Goal: Task Accomplishment & Management: Complete application form

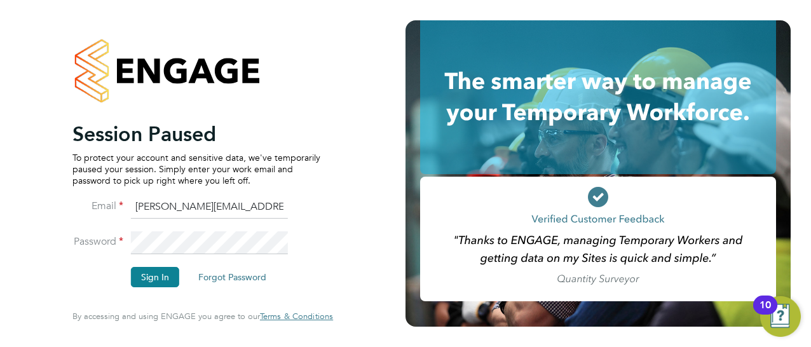
click at [402, 153] on div "Session Paused To protect your account and sensitive data, we've temporarily pa…" at bounding box center [202, 173] width 405 height 347
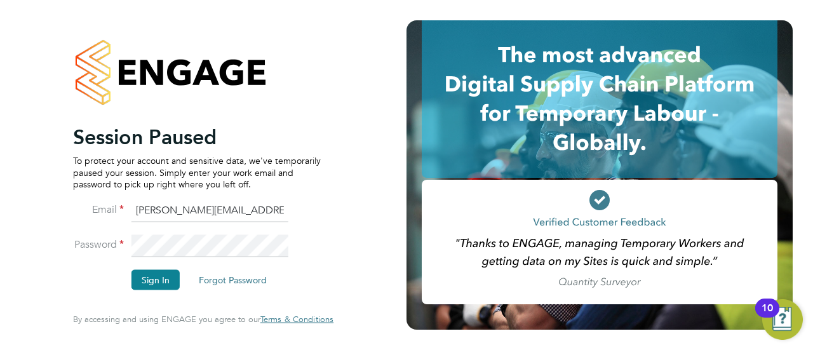
click at [381, 16] on div "Session Paused To protect your account and sensitive data, we've temporarily pa…" at bounding box center [203, 175] width 407 height 350
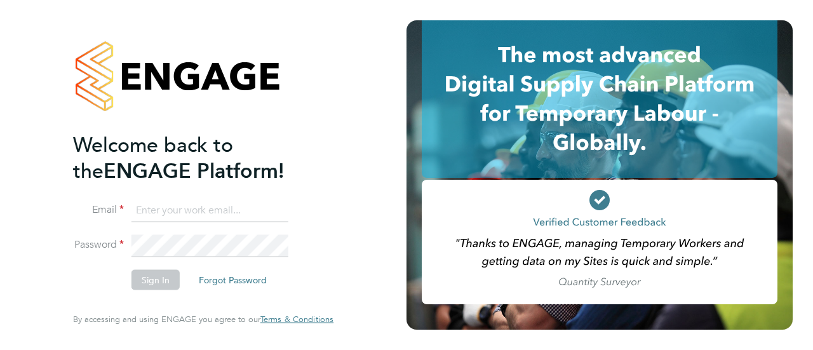
type input "[PERSON_NAME][EMAIL_ADDRESS][PERSON_NAME][DOMAIN_NAME]"
click at [156, 280] on button "Sign In" at bounding box center [156, 280] width 48 height 20
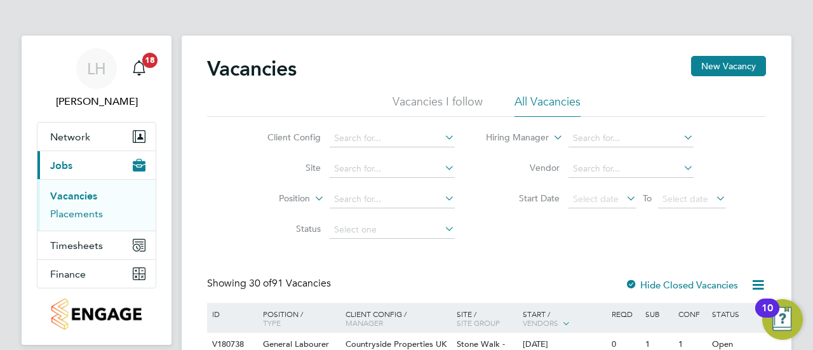
click at [71, 215] on link "Placements" at bounding box center [76, 214] width 53 height 12
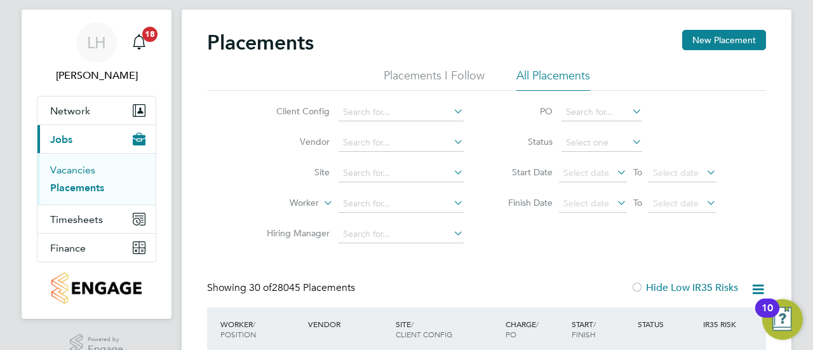
click at [61, 172] on link "Vacancies" at bounding box center [72, 170] width 45 height 12
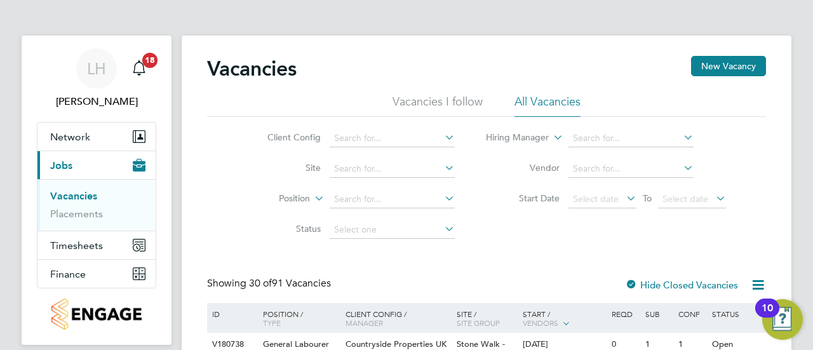
drag, startPoint x: 716, startPoint y: 64, endPoint x: 489, endPoint y: 69, distance: 226.9
click at [489, 69] on div "Vacancies New Vacancy" at bounding box center [486, 75] width 559 height 38
drag, startPoint x: 741, startPoint y: 73, endPoint x: 742, endPoint y: 60, distance: 12.7
click at [742, 60] on button "New Vacancy" at bounding box center [728, 66] width 75 height 20
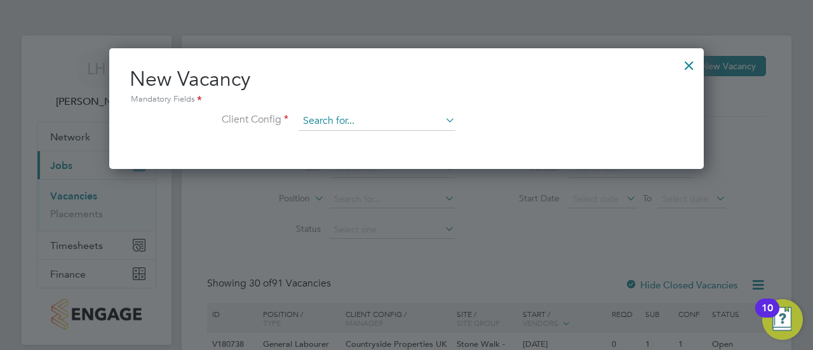
click at [375, 128] on input at bounding box center [377, 121] width 157 height 19
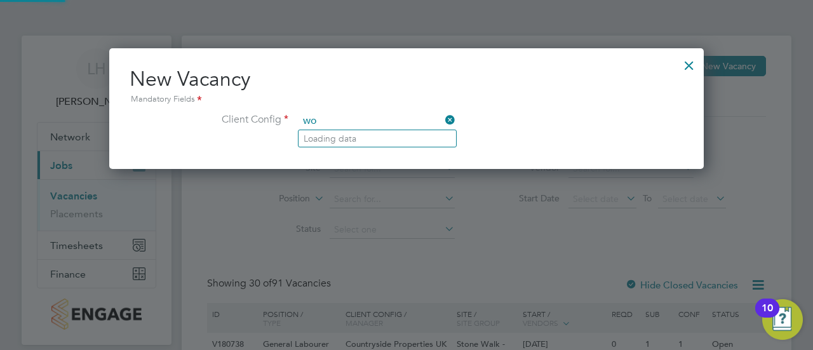
type input "w"
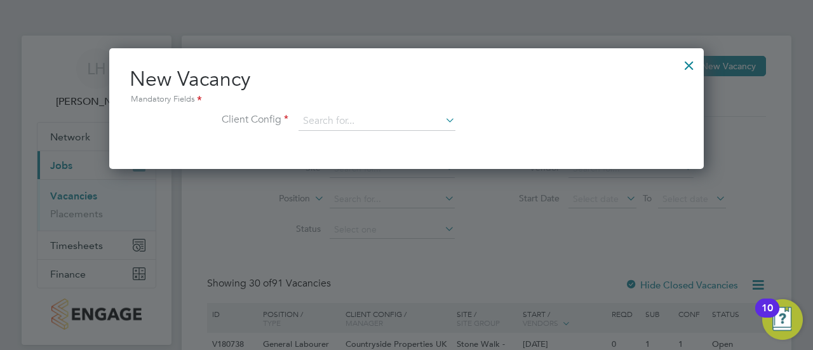
click at [423, 276] on li "Countryside Properties UK Ltd" at bounding box center [461, 276] width 325 height 17
type input "Countryside Properties UK Ltd"
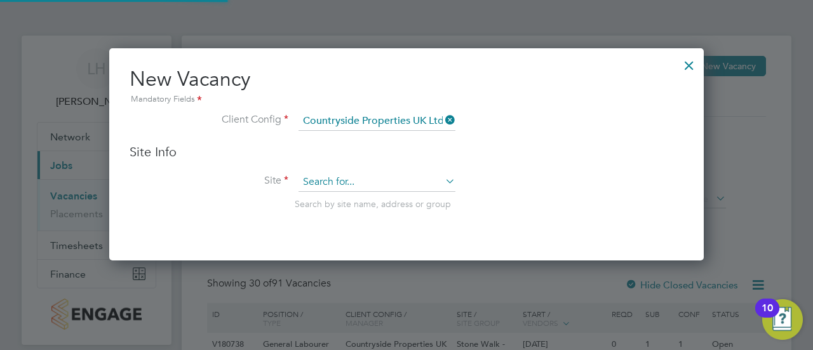
click at [376, 177] on input at bounding box center [377, 182] width 157 height 19
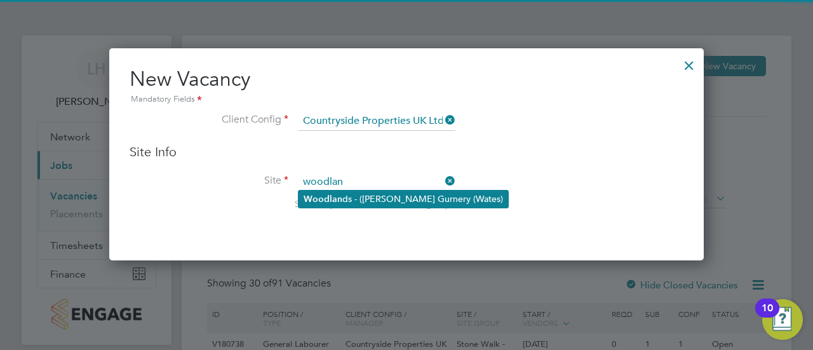
click at [389, 198] on li "Woodlan ds - (Barrow Gurnery (Wates)" at bounding box center [404, 199] width 210 height 17
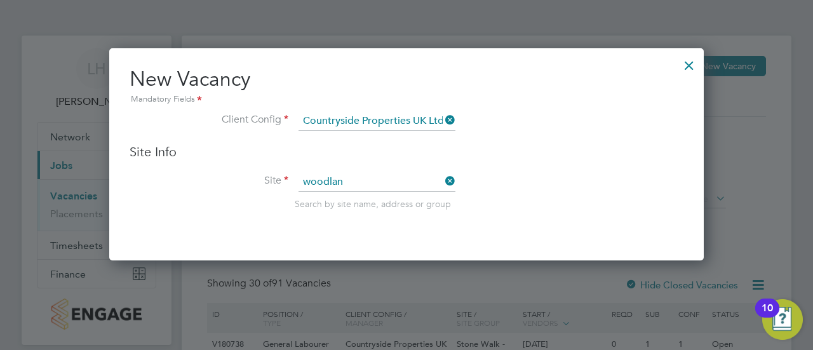
click at [448, 212] on li "Site woodlan Search by site name, address or group" at bounding box center [407, 204] width 554 height 62
type input "Woodlands - ([PERSON_NAME][GEOGRAPHIC_DATA] (Wates)"
click at [448, 212] on li "Site Woodlands - (Barrow Gurnery (Wates) Search by site name, address or group" at bounding box center [407, 204] width 554 height 62
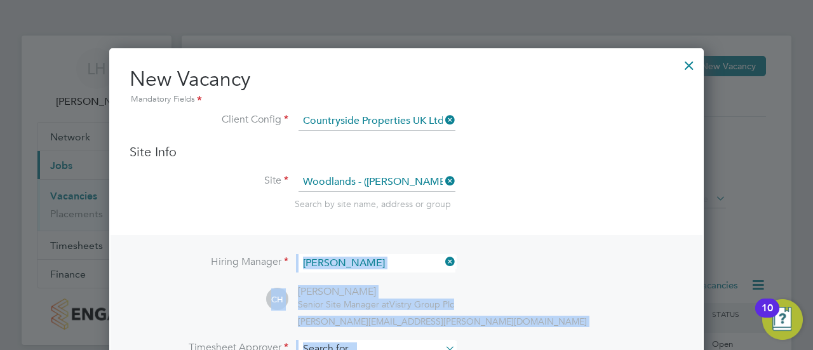
drag, startPoint x: 570, startPoint y: 211, endPoint x: 637, endPoint y: 223, distance: 67.8
click at [637, 223] on li "Site Woodlands - (Barrow Gurnery (Wates) Search by site name, address or group" at bounding box center [407, 204] width 554 height 62
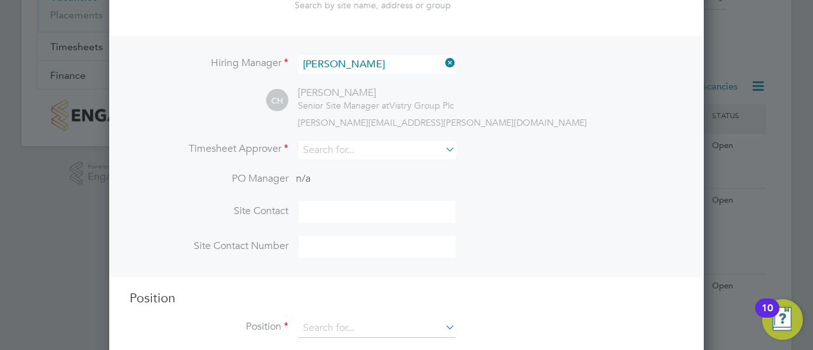
scroll to position [206, 0]
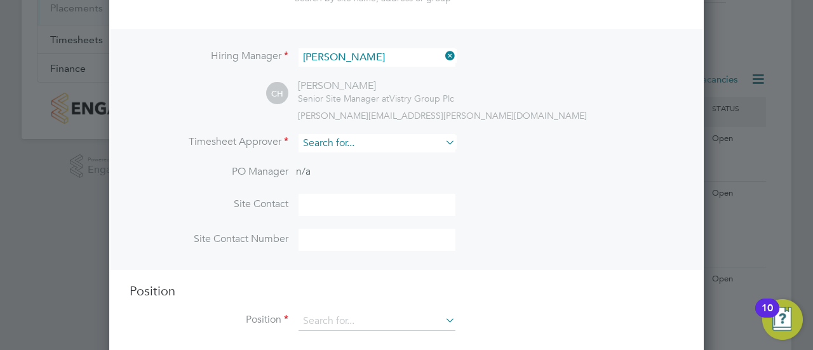
click at [369, 138] on input at bounding box center [377, 143] width 157 height 18
type input "C"
click at [503, 149] on li "Timesheet Approver" at bounding box center [407, 149] width 554 height 31
click at [443, 54] on icon at bounding box center [443, 56] width 0 height 18
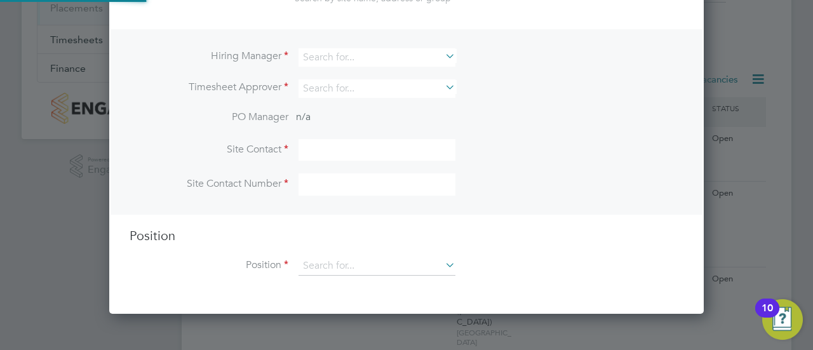
scroll to position [6, 6]
click at [382, 51] on input at bounding box center [377, 57] width 157 height 18
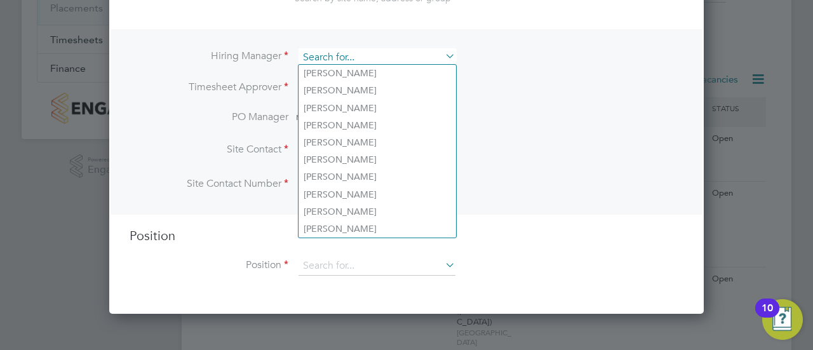
click at [335, 48] on input at bounding box center [377, 57] width 157 height 18
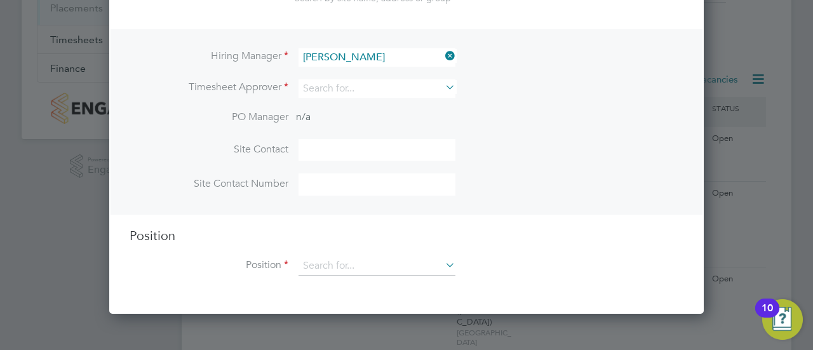
click at [383, 69] on li "Tyler Gaston" at bounding box center [378, 73] width 158 height 17
type input "[PERSON_NAME]"
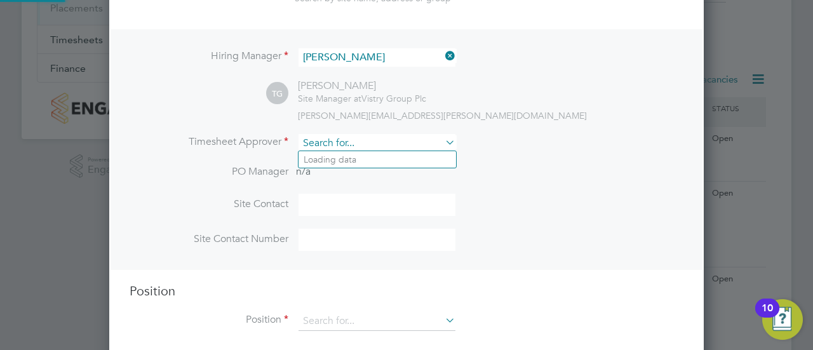
click at [344, 140] on input at bounding box center [377, 143] width 157 height 18
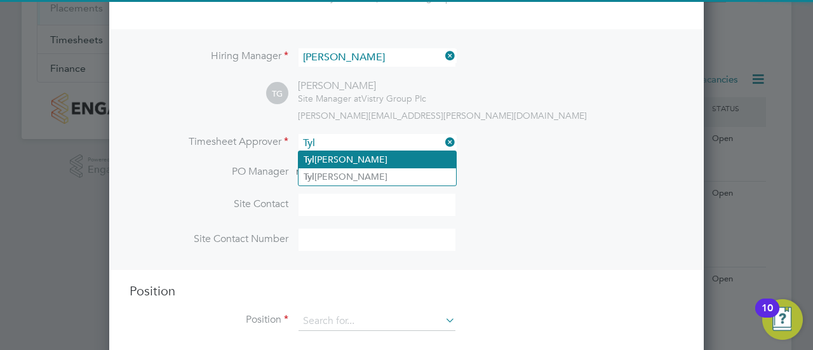
click at [381, 160] on li "Tyl er Gaston" at bounding box center [378, 159] width 158 height 17
type input "[PERSON_NAME]"
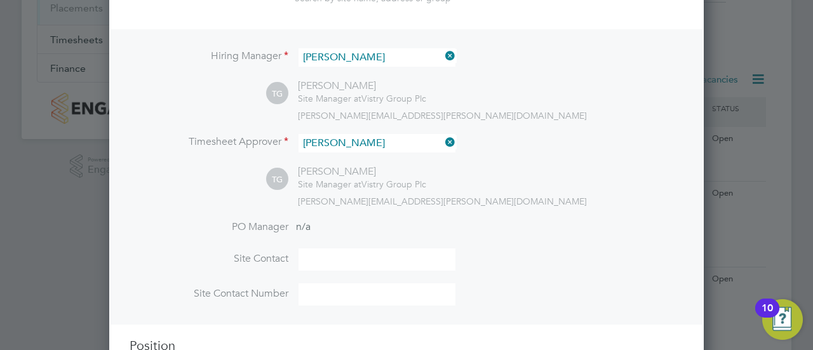
scroll to position [579, 595]
click at [522, 154] on li "Timesheet Approver Tyler Gaston" at bounding box center [407, 149] width 554 height 31
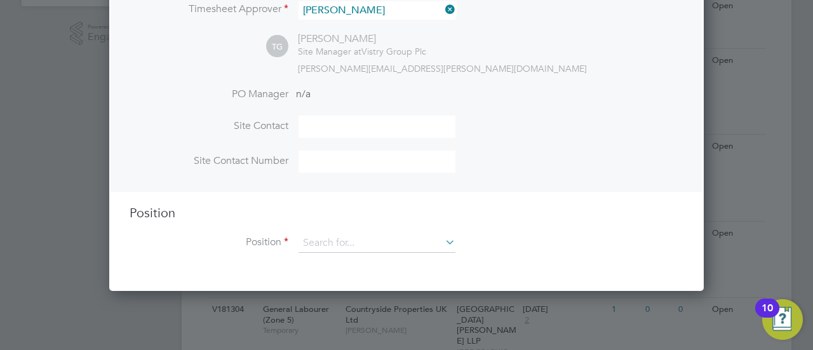
scroll to position [342, 0]
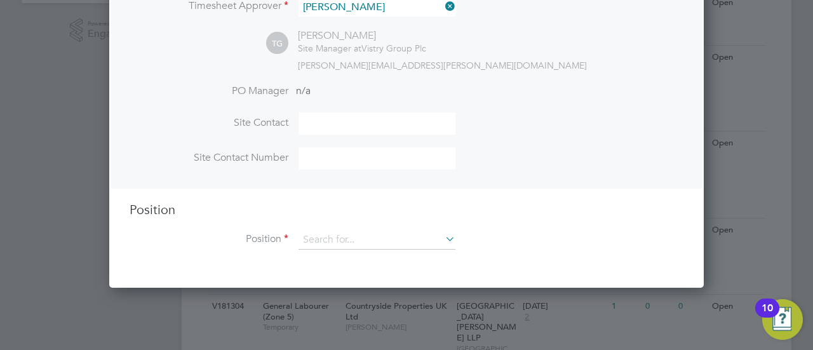
click at [389, 224] on div "Position Position" at bounding box center [407, 231] width 554 height 61
click at [357, 239] on input at bounding box center [377, 240] width 157 height 19
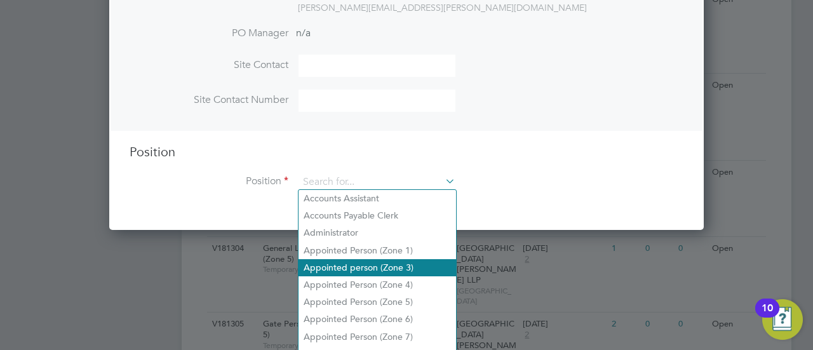
scroll to position [400, 0]
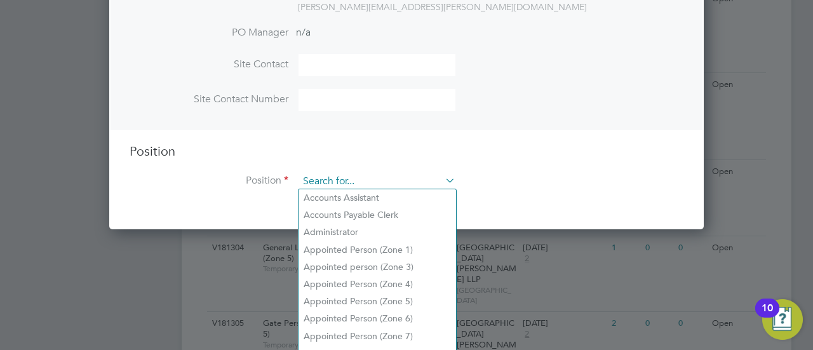
click at [340, 180] on input at bounding box center [377, 181] width 157 height 19
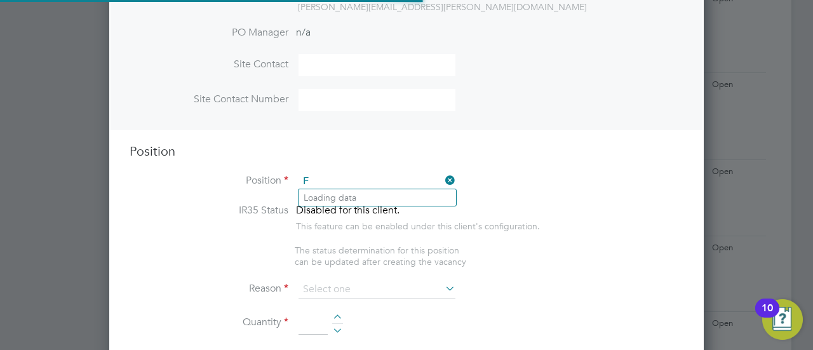
scroll to position [1817, 595]
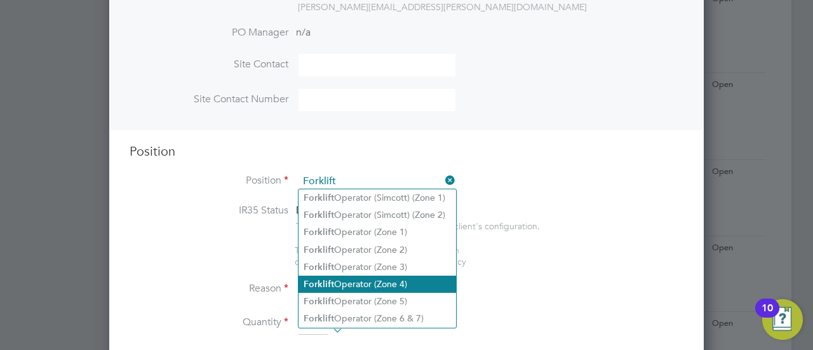
click at [420, 287] on li "Forklift Operator (Zone 4)" at bounding box center [378, 284] width 158 height 17
type input "Forklift Operator (Zone 4)"
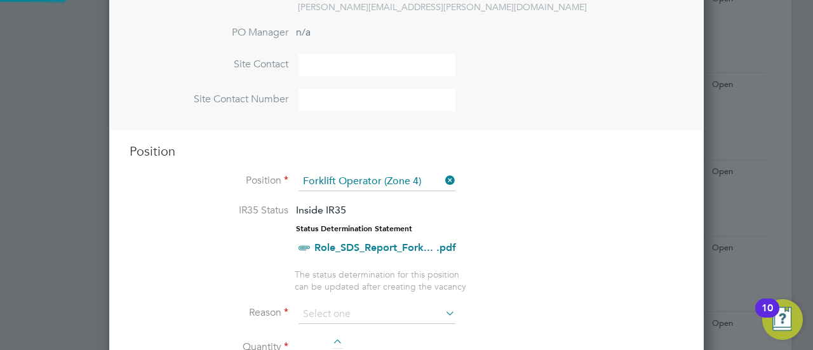
type textarea "Operate construction machinery and plant, including, but not limited to telesco…"
click at [606, 228] on li "IR35 Status Inside IR35 Status Determination Statement Role_SDS_Report_Fork... …" at bounding box center [407, 236] width 554 height 65
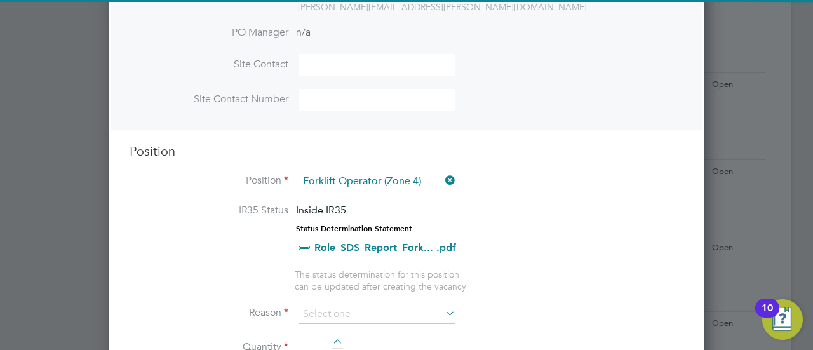
scroll to position [537, 0]
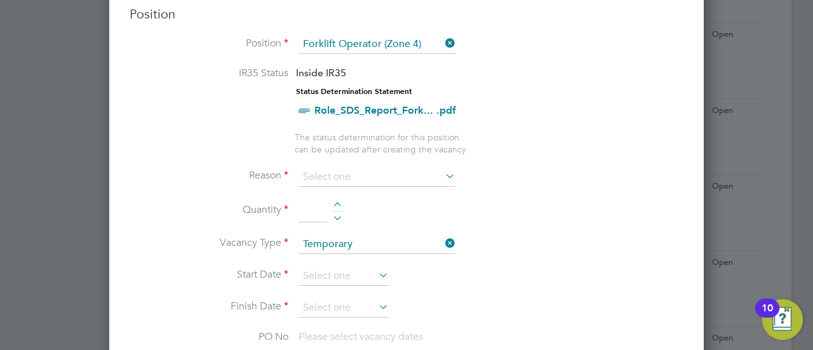
click at [337, 202] on div at bounding box center [337, 206] width 11 height 9
type input "1"
click at [350, 168] on input at bounding box center [377, 177] width 157 height 19
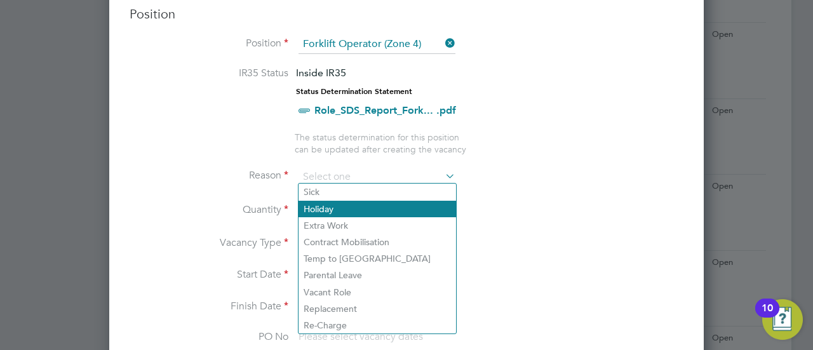
click at [359, 209] on li "Holiday" at bounding box center [378, 209] width 158 height 17
type input "Holiday"
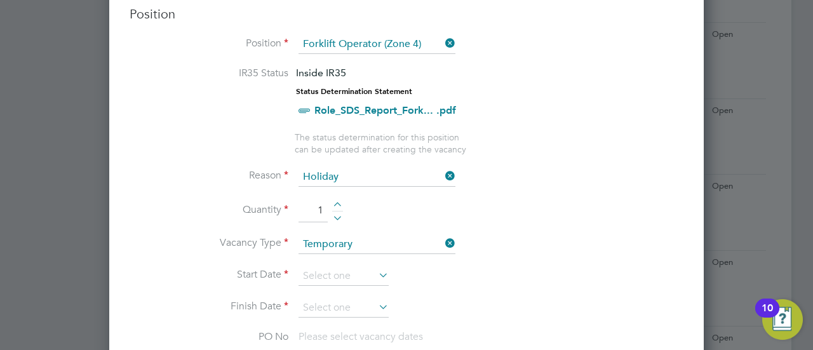
click at [548, 181] on li "Reason Holiday" at bounding box center [407, 184] width 554 height 32
click at [598, 168] on li "Reason Holiday" at bounding box center [407, 184] width 554 height 32
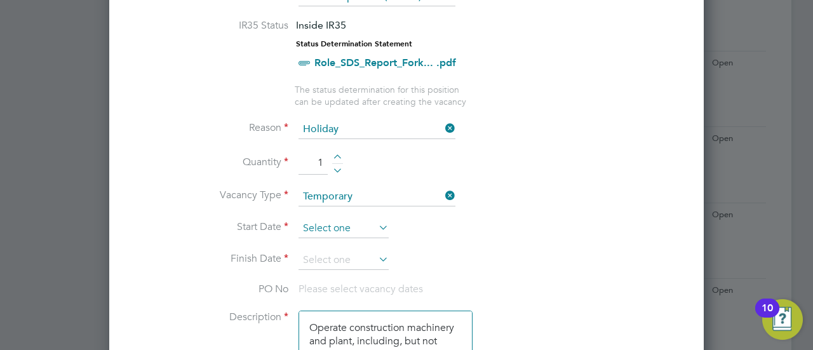
scroll to position [586, 0]
click at [348, 232] on input at bounding box center [344, 227] width 90 height 19
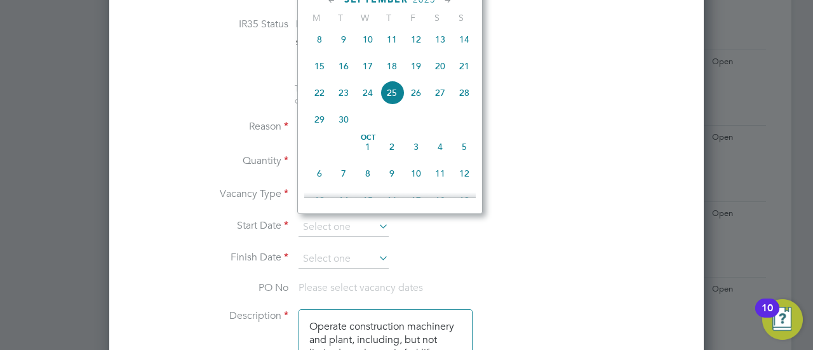
click at [537, 213] on li "Vacancy Type Temporary" at bounding box center [407, 202] width 554 height 32
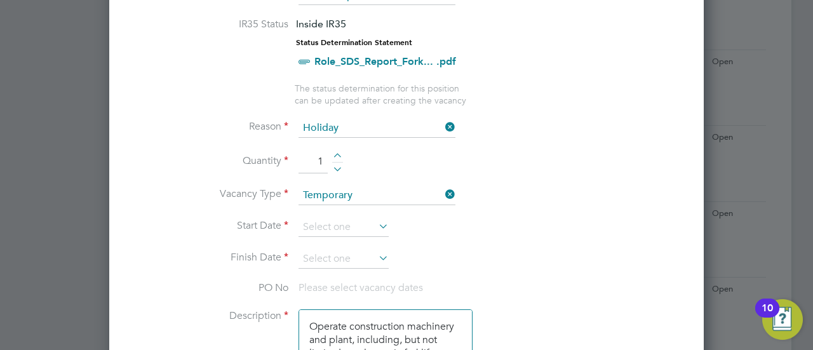
click at [542, 186] on li "Vacancy Type Temporary" at bounding box center [407, 202] width 554 height 32
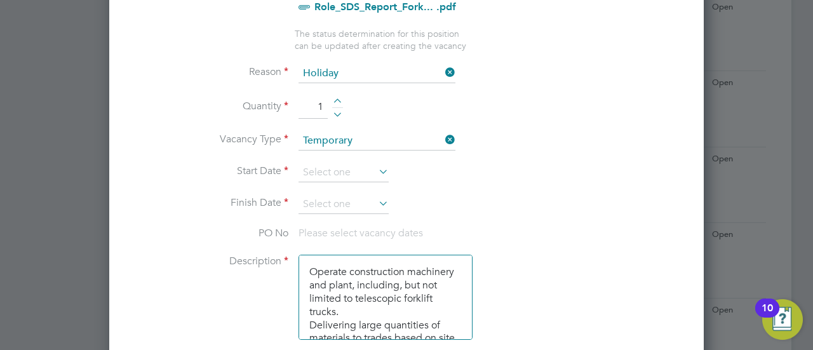
scroll to position [642, 0]
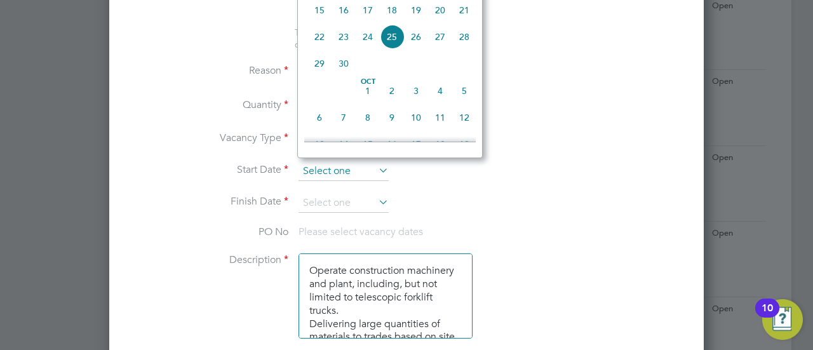
click at [361, 171] on input at bounding box center [344, 171] width 90 height 19
click at [511, 86] on li "Reason Holiday" at bounding box center [407, 79] width 554 height 32
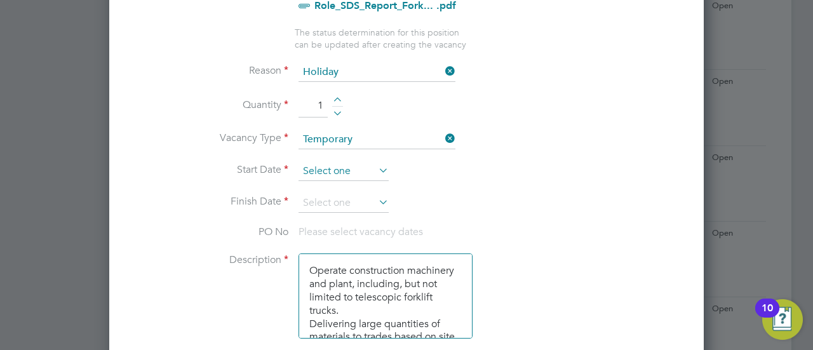
click at [334, 170] on input at bounding box center [344, 171] width 90 height 19
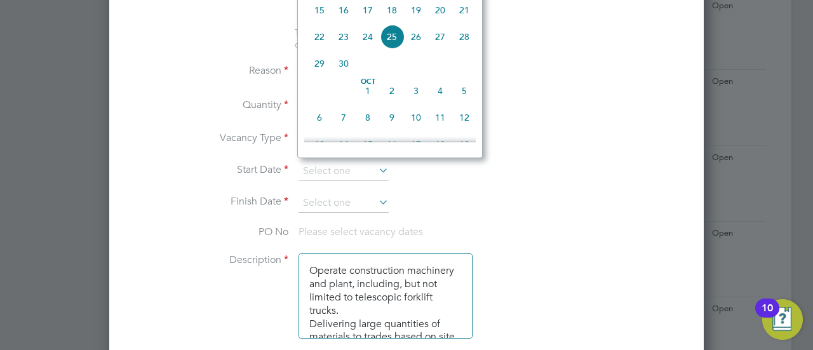
click at [510, 194] on li "Finish Date" at bounding box center [407, 210] width 554 height 32
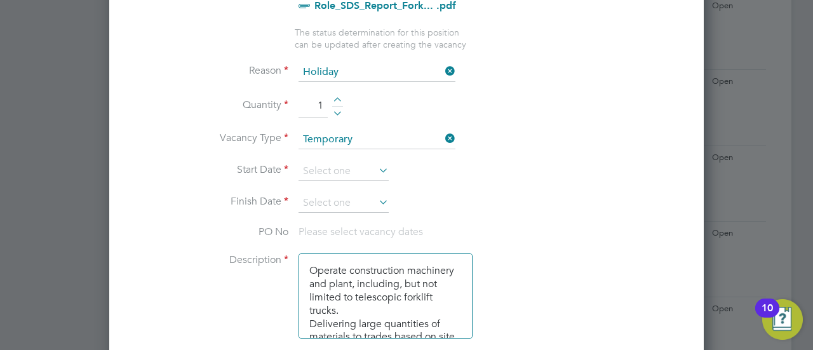
click at [348, 177] on li "Start Date" at bounding box center [407, 178] width 554 height 32
click at [342, 173] on input at bounding box center [344, 171] width 90 height 19
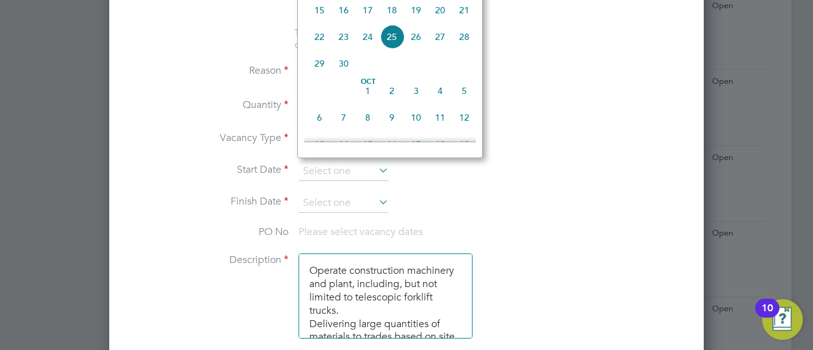
click at [587, 116] on li "Quantity 1" at bounding box center [407, 113] width 554 height 36
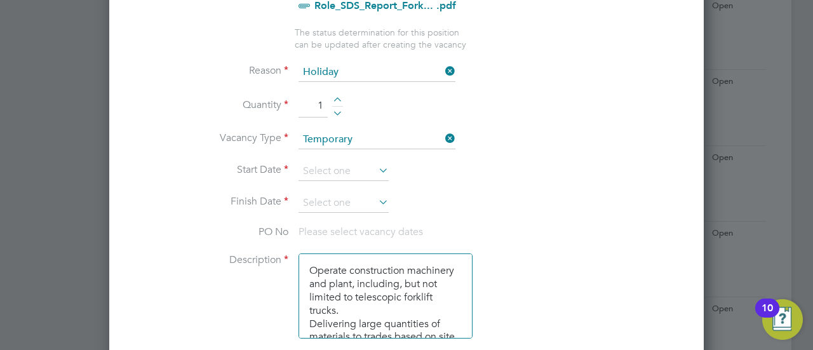
click at [245, 242] on li "PO No Please select vacancy dates" at bounding box center [407, 240] width 554 height 29
click at [325, 172] on input at bounding box center [344, 171] width 90 height 19
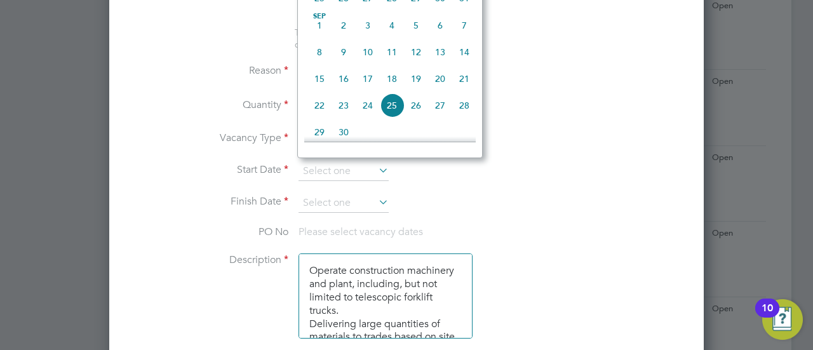
scroll to position [410, 0]
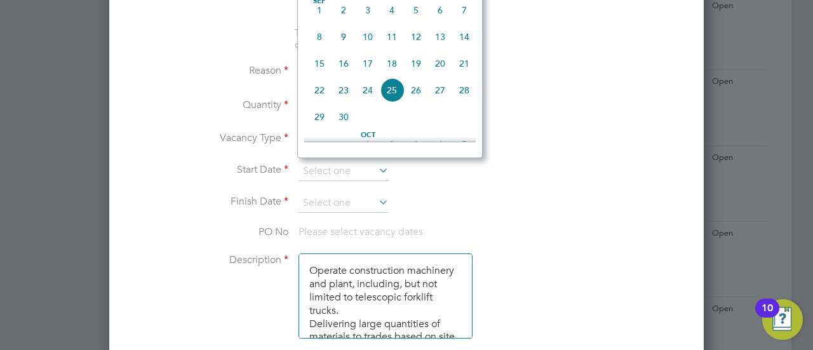
click at [318, 68] on span "15" at bounding box center [320, 63] width 24 height 24
type input "[DATE]"
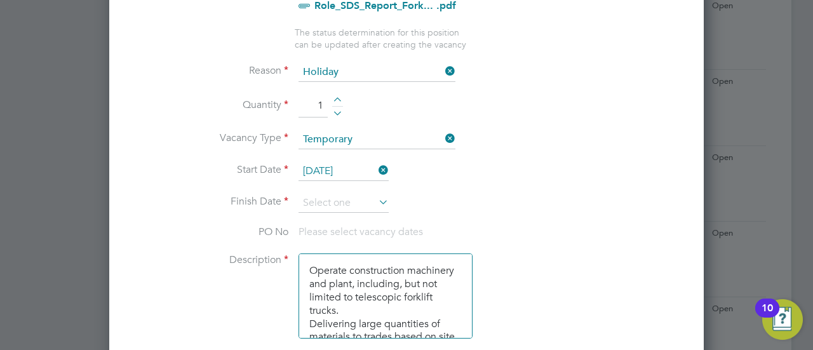
click at [539, 148] on li "Vacancy Type Temporary" at bounding box center [407, 146] width 554 height 32
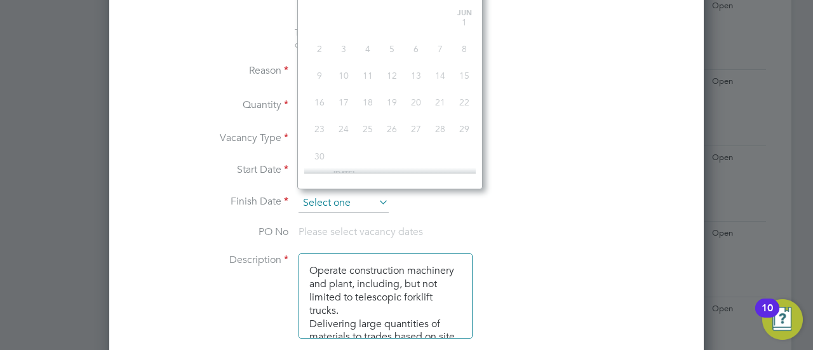
click at [348, 194] on input at bounding box center [344, 203] width 90 height 19
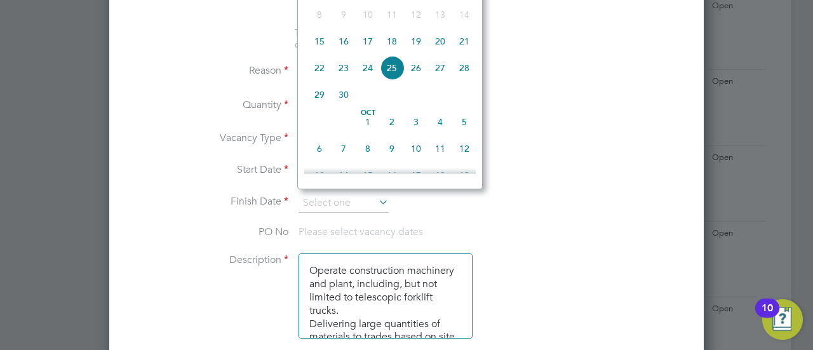
click at [369, 45] on span "17" at bounding box center [368, 41] width 24 height 24
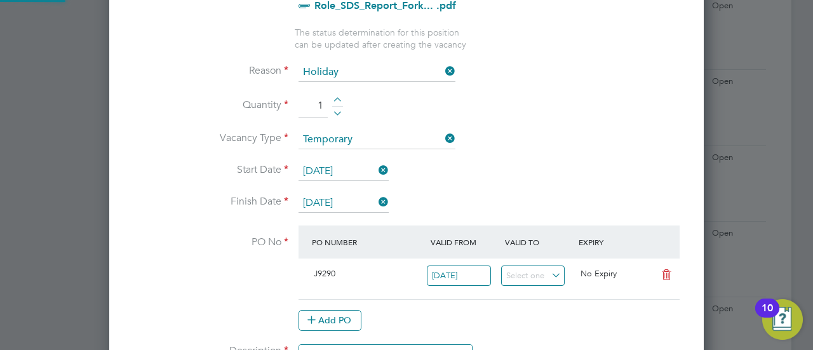
scroll to position [22, 119]
click at [543, 205] on li "Finish Date 17 Sep 2025" at bounding box center [407, 210] width 554 height 32
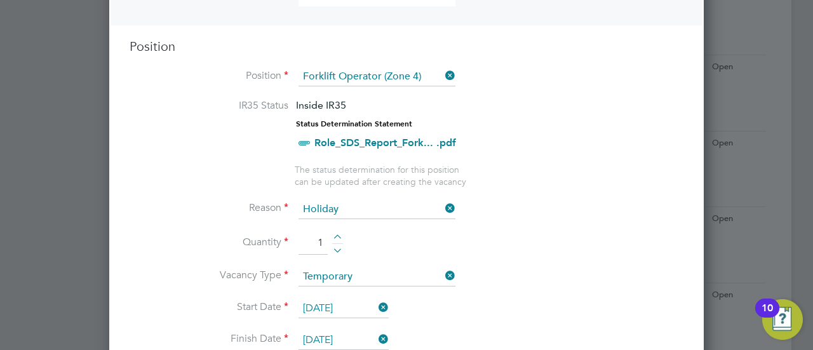
scroll to position [594, 0]
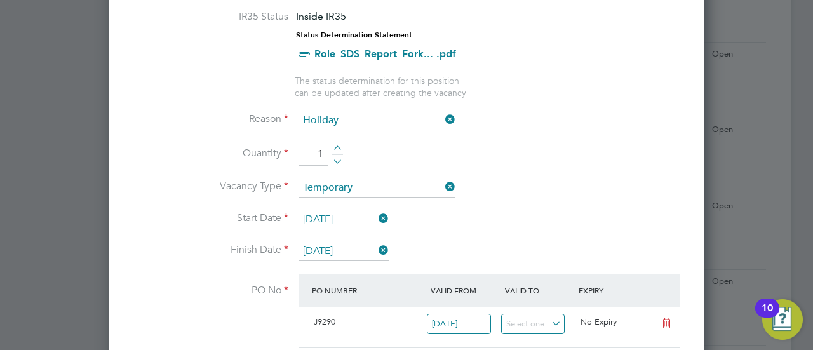
click at [532, 228] on li "Start Date 15 Sep 2025" at bounding box center [407, 226] width 554 height 32
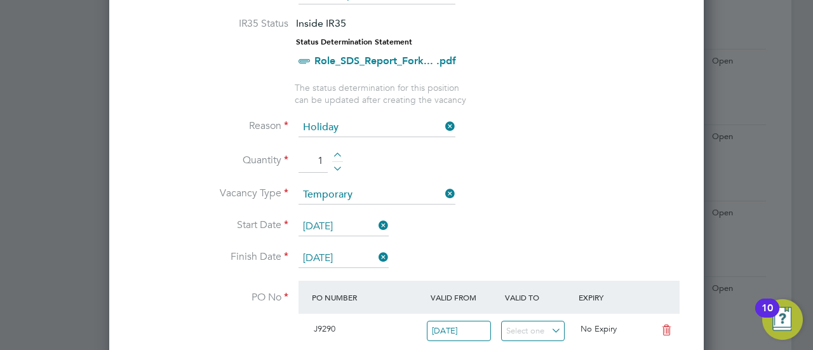
scroll to position [663, 0]
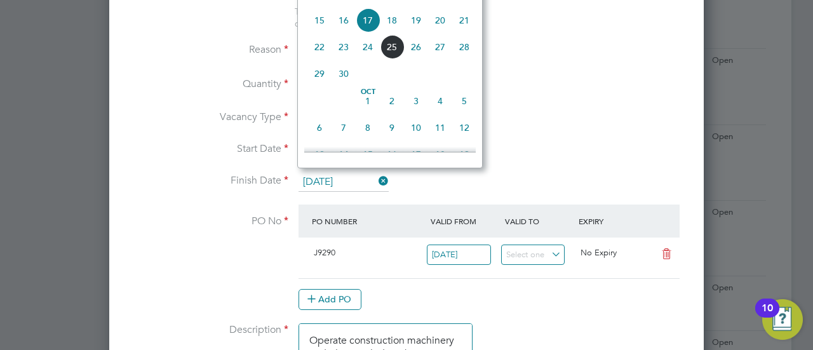
click at [338, 177] on input "17 Sep 2025" at bounding box center [344, 182] width 90 height 19
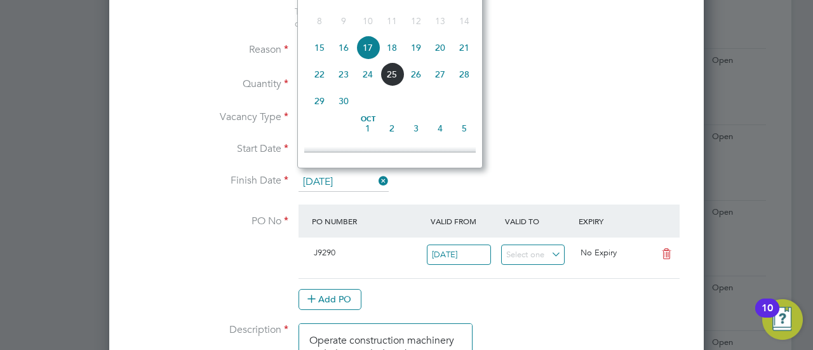
drag, startPoint x: 370, startPoint y: 77, endPoint x: 357, endPoint y: 112, distance: 38.0
click at [357, 112] on div "Sep 1 2 3 4 5 6 7 8 9 10 11 12 13 14 15 16 17 18 19 20 21 22 23 24 25 26 27 28 …" at bounding box center [397, 49] width 187 height 134
click at [349, 51] on span "16" at bounding box center [344, 48] width 24 height 24
type input "[DATE]"
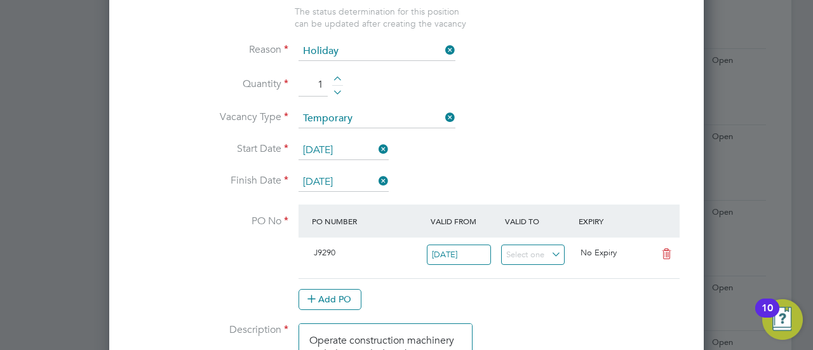
click at [544, 152] on li "Start Date 15 Sep 2025" at bounding box center [407, 157] width 554 height 32
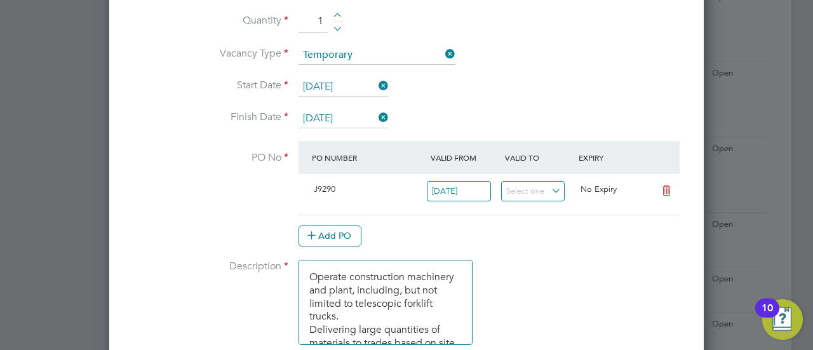
scroll to position [906, 0]
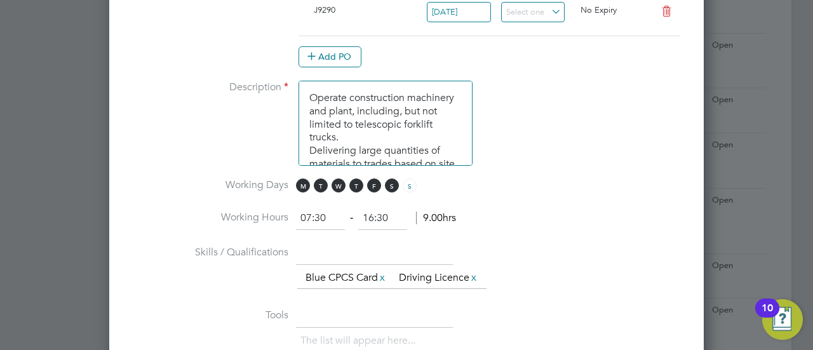
click at [310, 210] on input "07:30" at bounding box center [320, 218] width 49 height 23
click at [343, 210] on input "08:30" at bounding box center [320, 218] width 49 height 23
click at [521, 207] on li "Working Hours 08:30 ‐ 16:30 9.00hrs" at bounding box center [407, 225] width 554 height 36
type input "08:30"
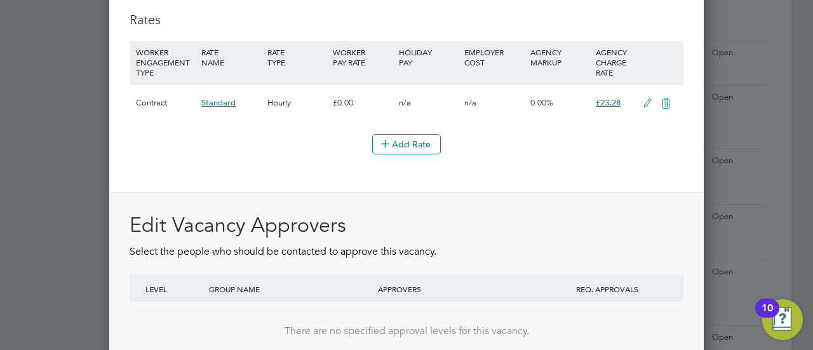
scroll to position [1626, 0]
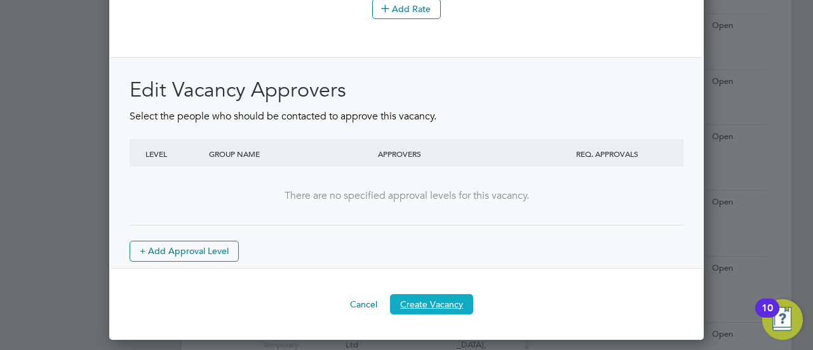
click at [433, 314] on button "Create Vacancy" at bounding box center [431, 304] width 83 height 20
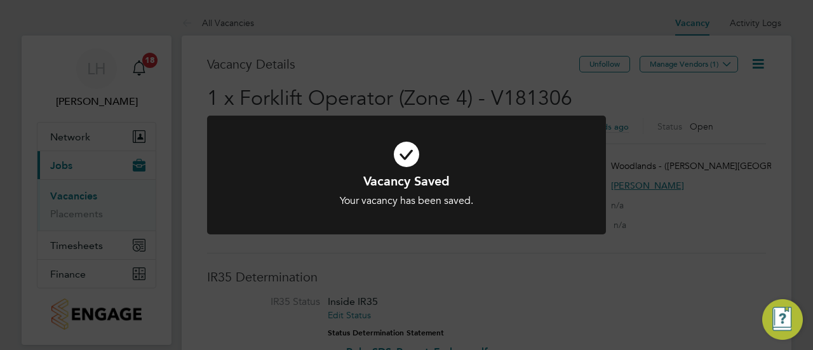
scroll to position [6, 6]
click at [517, 214] on div at bounding box center [406, 175] width 399 height 119
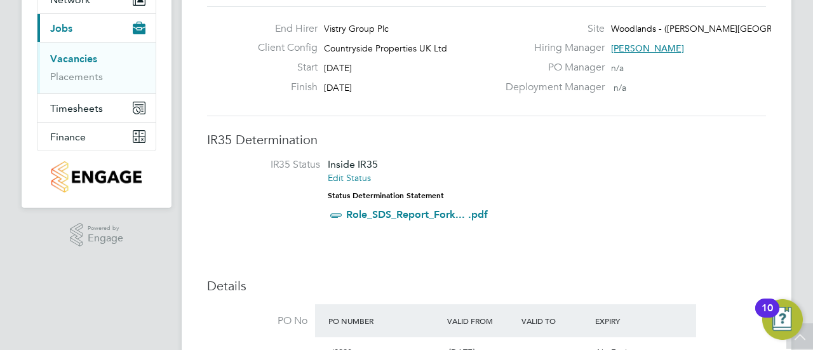
scroll to position [0, 0]
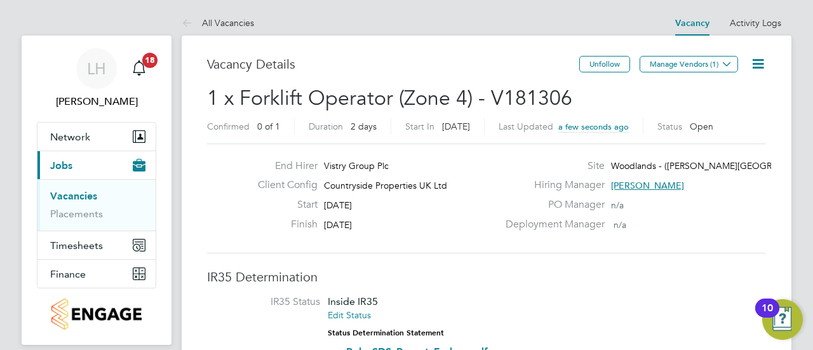
drag, startPoint x: 691, startPoint y: 64, endPoint x: 720, endPoint y: 107, distance: 52.2
click at [720, 107] on h2 "1 x Forklift Operator (Zone 4) - V181306 Confirmed 0 of 1 Duration 2 days Start…" at bounding box center [486, 111] width 559 height 53
click at [686, 63] on button "Manage Vendors (1)" at bounding box center [689, 64] width 98 height 17
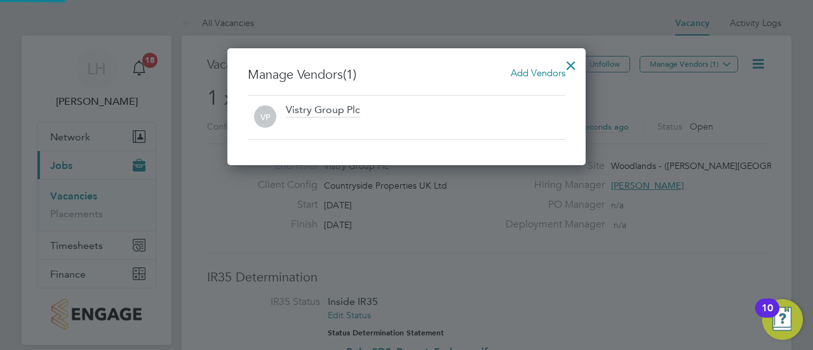
scroll to position [117, 358]
click at [533, 73] on span "Add Vendors" at bounding box center [538, 73] width 55 height 12
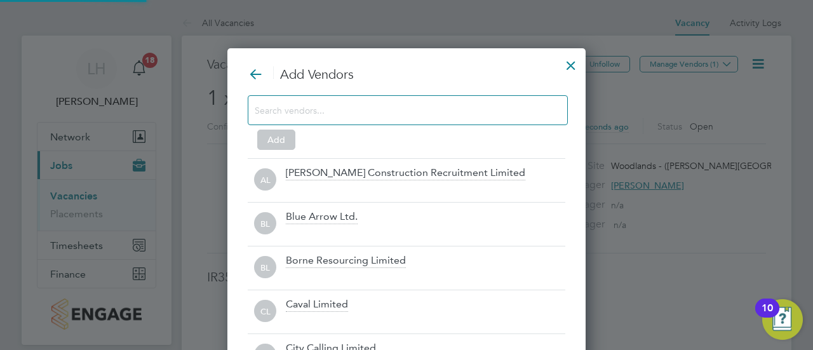
scroll to position [353, 358]
click at [438, 109] on input at bounding box center [398, 110] width 286 height 17
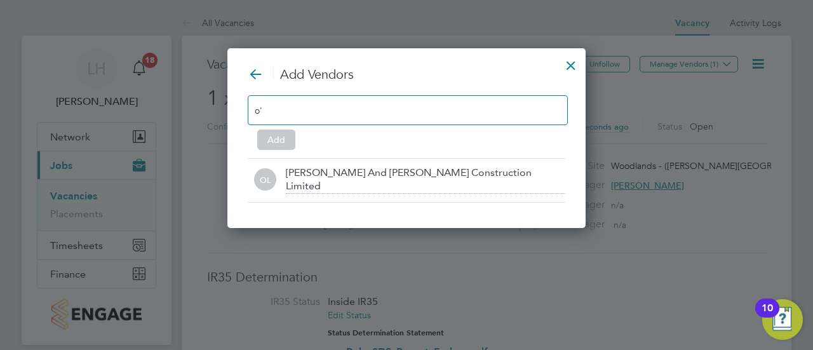
scroll to position [6, 6]
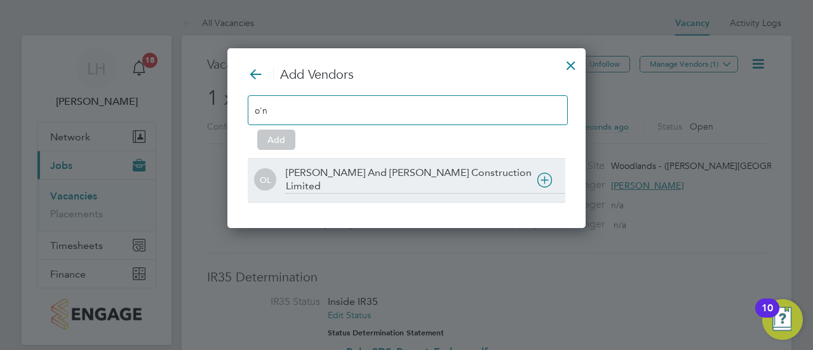
type input "o'n"
click at [421, 166] on div "O'Neill And Brennan Construction Limited" at bounding box center [426, 179] width 280 height 27
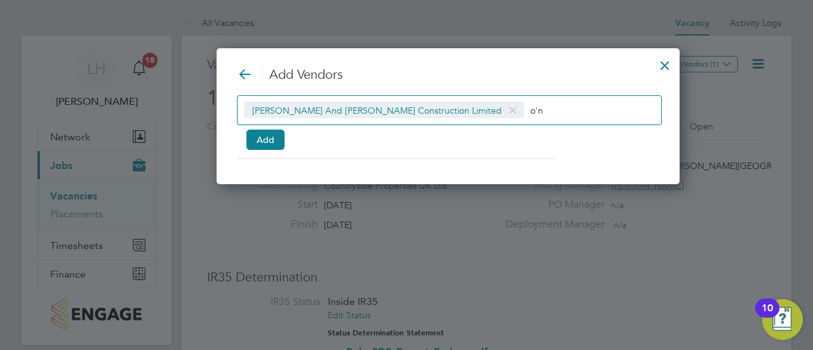
scroll to position [135, 380]
click at [278, 131] on button "Add" at bounding box center [266, 140] width 38 height 20
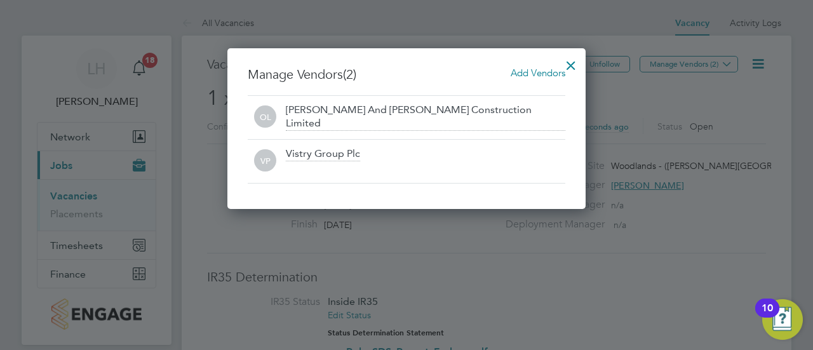
click at [571, 60] on div at bounding box center [571, 62] width 23 height 23
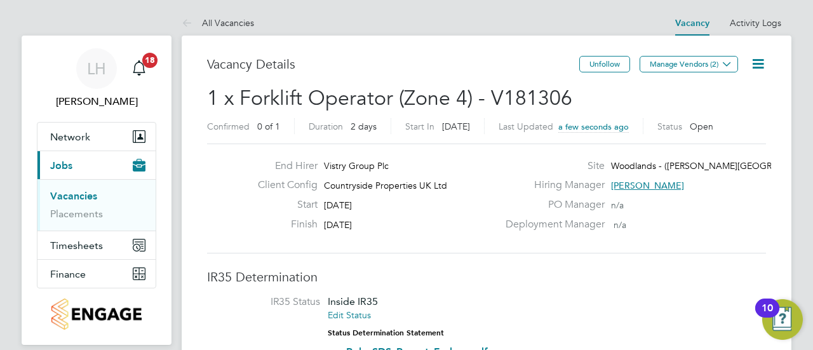
click at [740, 229] on div "Deployment Manager n/a" at bounding box center [634, 228] width 273 height 20
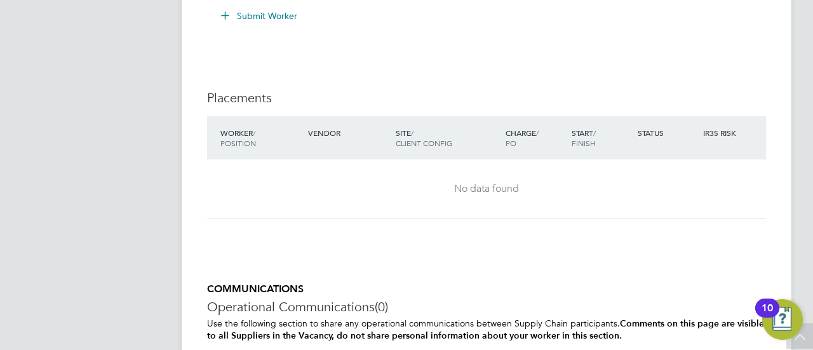
scroll to position [1163, 0]
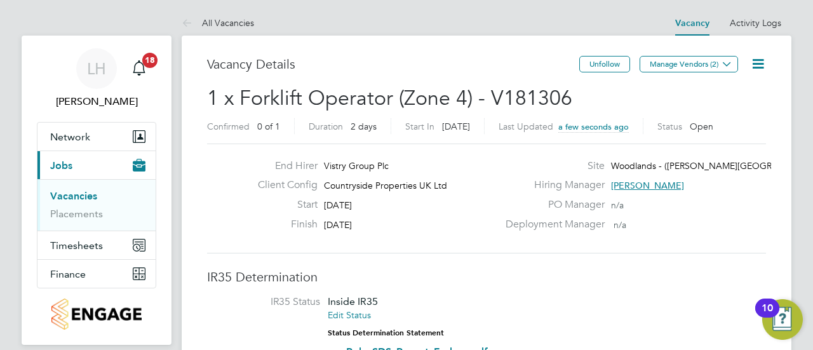
click at [653, 214] on div "PO Manager n/a" at bounding box center [634, 208] width 273 height 20
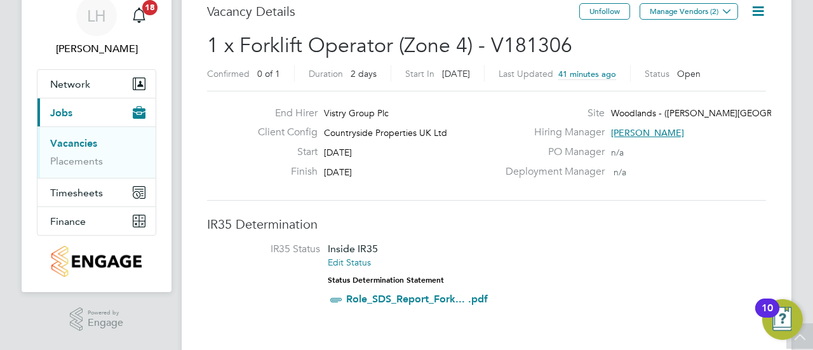
scroll to position [0, 0]
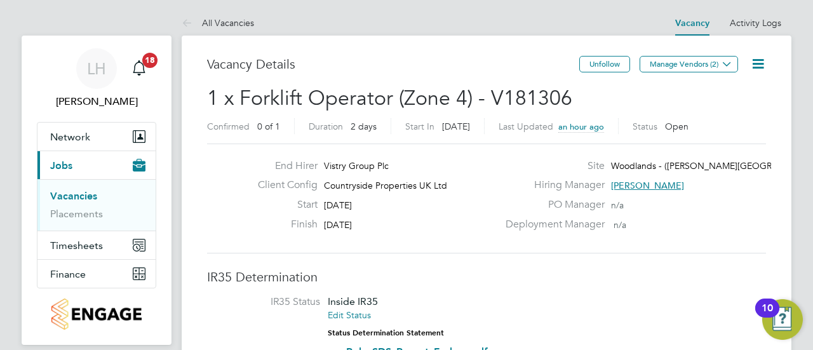
click at [76, 199] on link "Vacancies" at bounding box center [73, 196] width 47 height 12
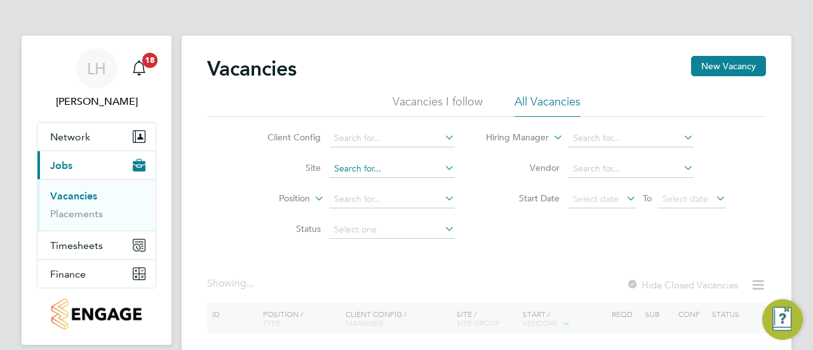
click at [348, 163] on input at bounding box center [392, 169] width 125 height 18
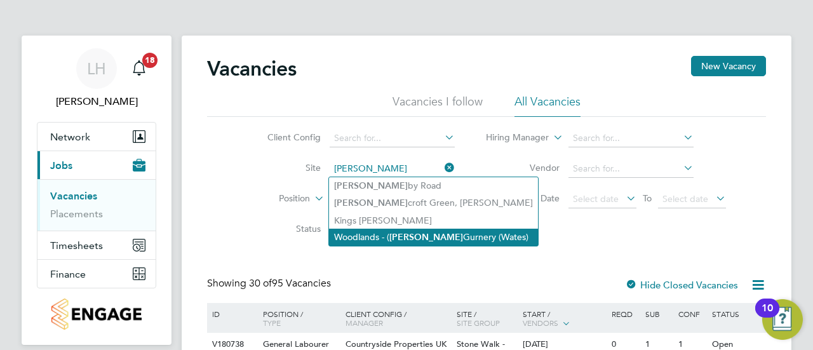
click at [422, 238] on li "Woodlands - ( Barrow Gurnery (Wates)" at bounding box center [433, 237] width 209 height 17
type input "Woodlands - ([PERSON_NAME][GEOGRAPHIC_DATA] (Wates)"
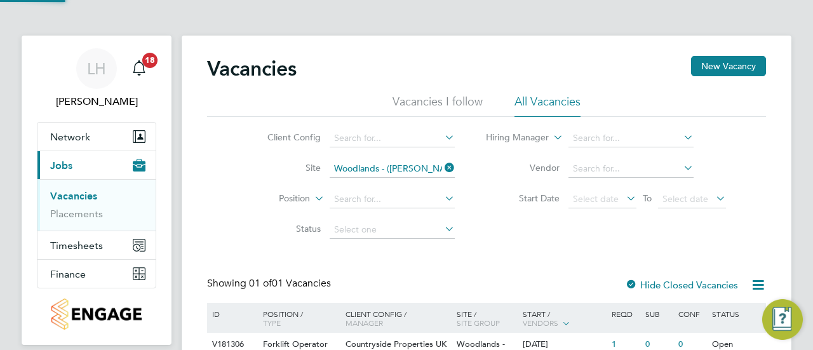
click at [515, 252] on div "Vacancies New Vacancy Vacancies I follow All Vacancies Client Config Site Woodl…" at bounding box center [486, 238] width 559 height 364
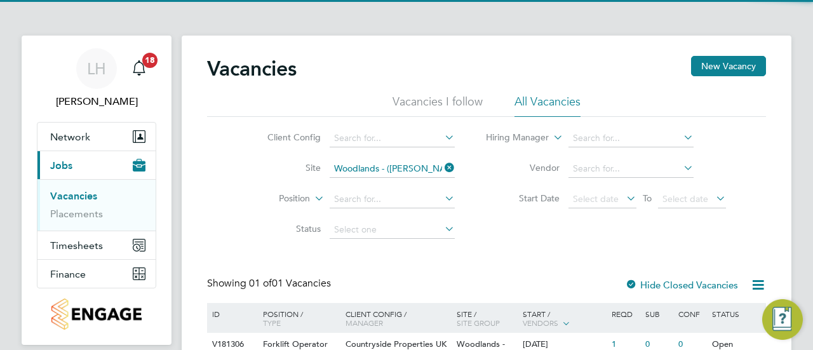
scroll to position [94, 0]
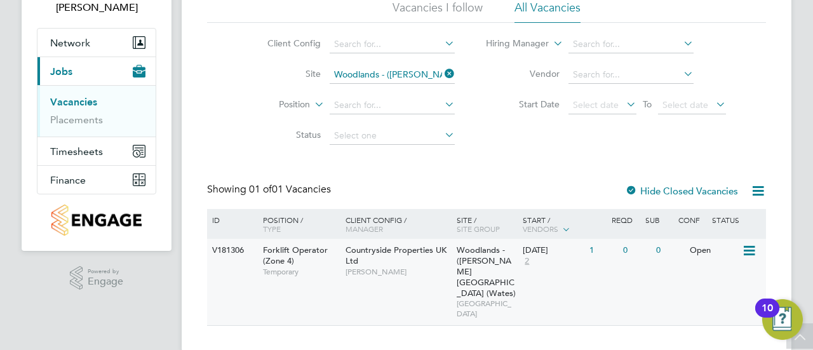
click at [410, 283] on div "V181306 Forklift Operator (Zone 4) Temporary Countryside Properties UK Ltd Tyle…" at bounding box center [486, 282] width 559 height 86
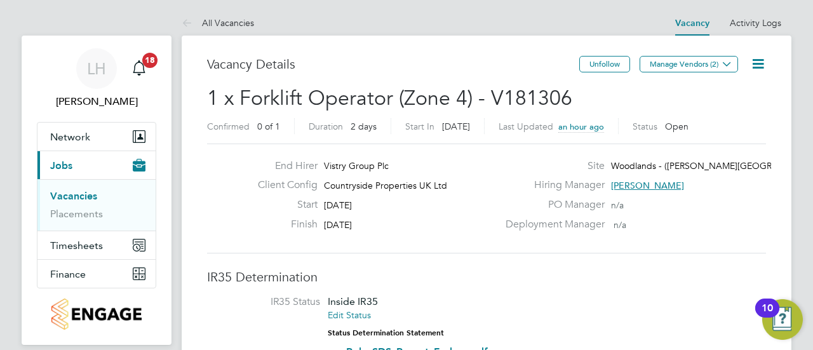
click at [753, 60] on icon at bounding box center [758, 64] width 16 height 16
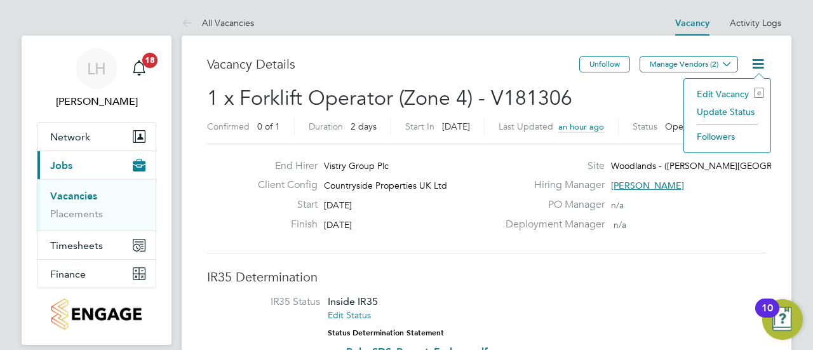
click at [717, 97] on li "Edit Vacancy e" at bounding box center [728, 94] width 74 height 18
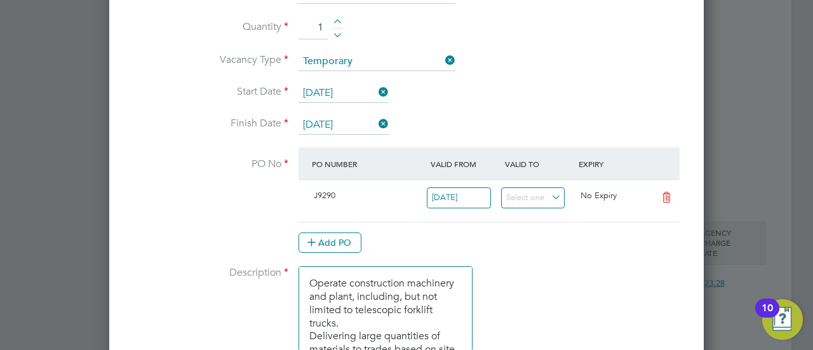
scroll to position [727, 0]
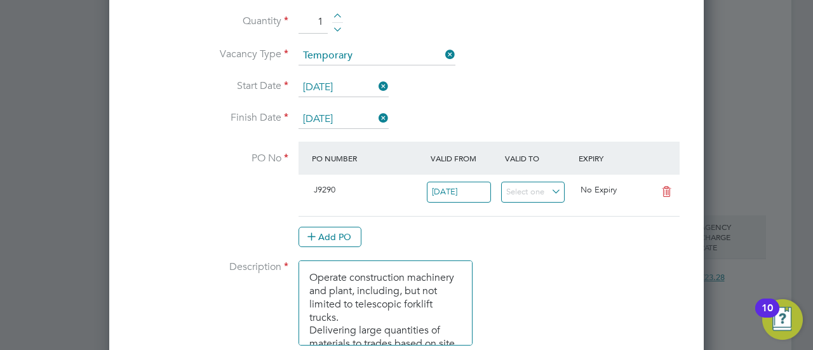
click at [664, 188] on icon at bounding box center [667, 192] width 16 height 10
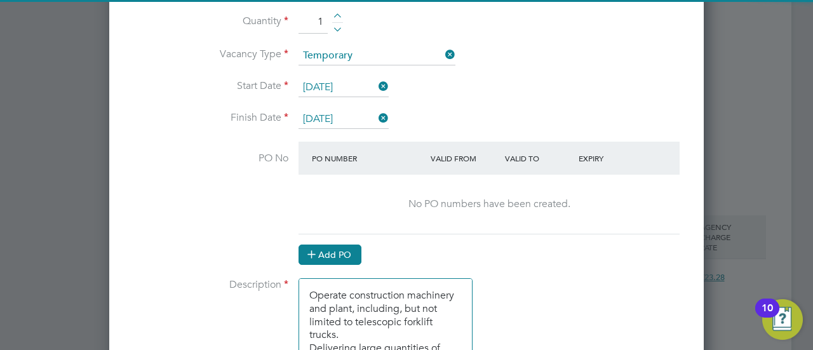
click at [327, 252] on button "Add PO" at bounding box center [330, 255] width 63 height 20
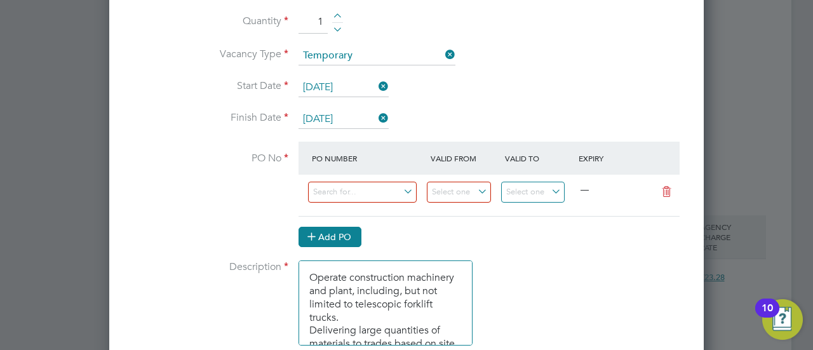
scroll to position [1670, 595]
click at [341, 198] on div "All Vacancies Vacancy Activity Logs Vacancy Activity Logs All Vacancies Vacancy…" at bounding box center [487, 130] width 610 height 1694
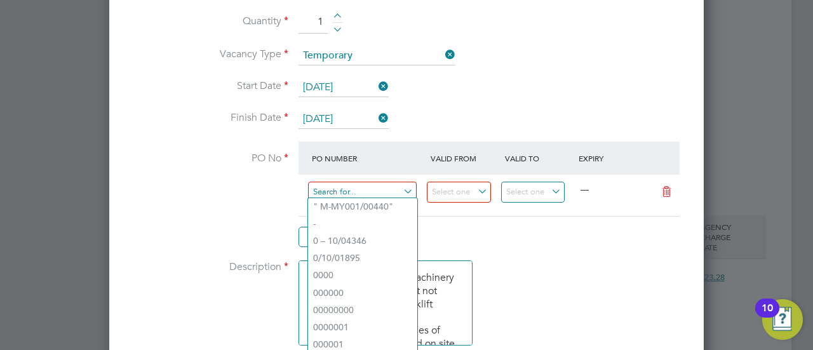
paste input "M-J9290/00169"
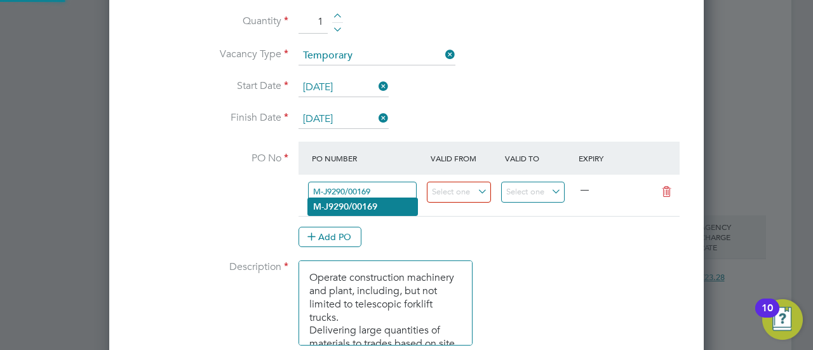
type input "M-J9290/00169"
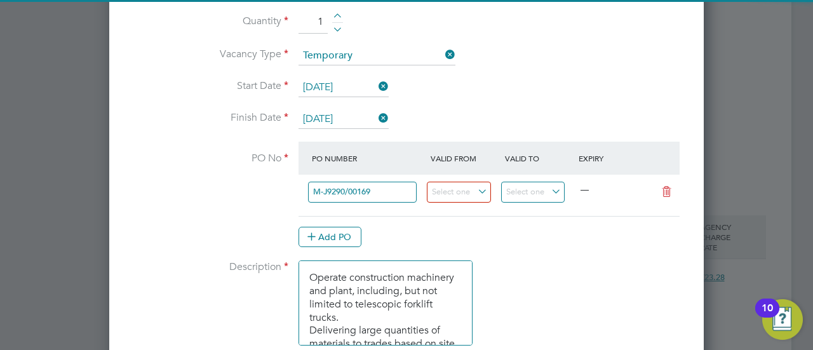
click at [363, 199] on li "M-J9290/00169" at bounding box center [362, 206] width 109 height 17
type input "[DATE]"
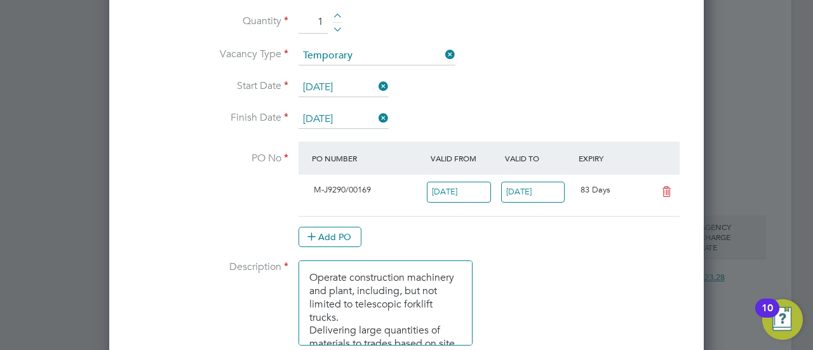
click at [452, 229] on div "Add PO" at bounding box center [489, 237] width 381 height 20
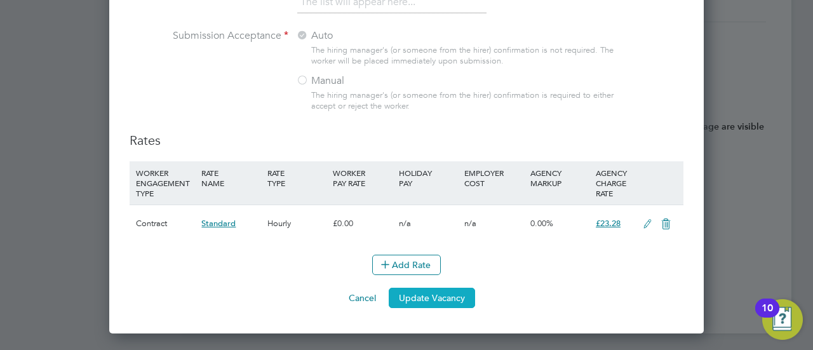
click at [410, 308] on button "Update Vacancy" at bounding box center [432, 298] width 86 height 20
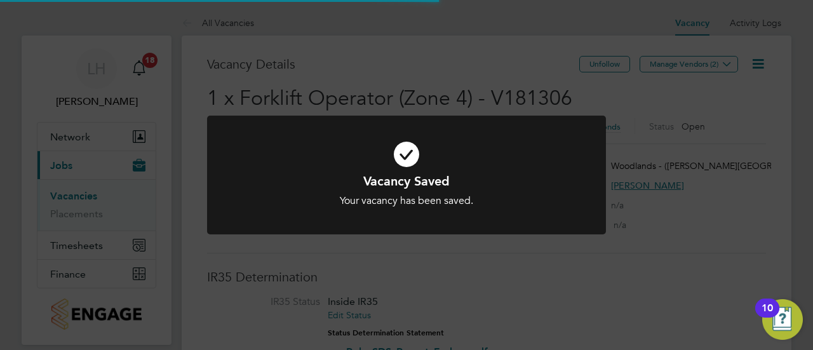
click at [527, 188] on h1 "Vacancy Saved" at bounding box center [406, 181] width 330 height 17
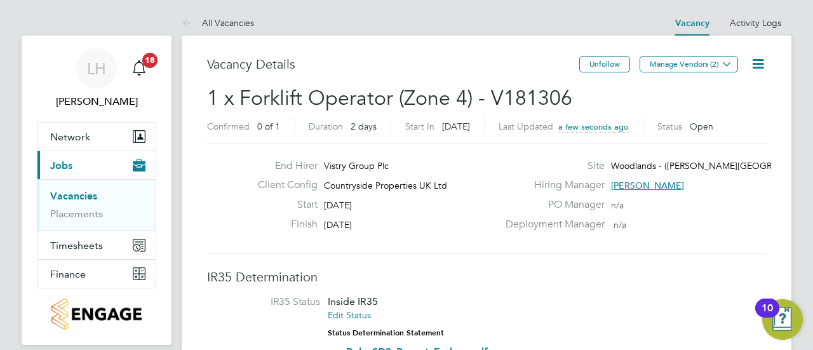
click at [479, 214] on div "Start [DATE]" at bounding box center [373, 208] width 250 height 20
